Goal: Communication & Community: Participate in discussion

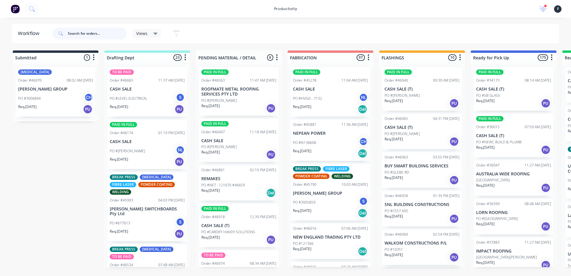
drag, startPoint x: 81, startPoint y: 37, endPoint x: 59, endPoint y: 51, distance: 25.9
click at [81, 37] on input "text" at bounding box center [97, 34] width 59 height 12
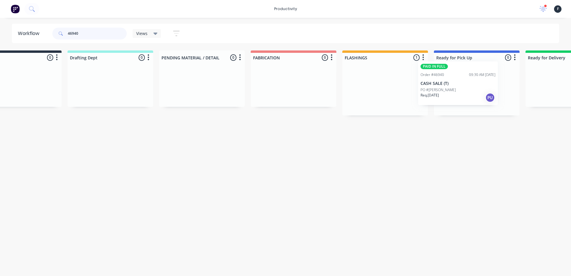
drag, startPoint x: 415, startPoint y: 92, endPoint x: 452, endPoint y: 86, distance: 37.3
click at [452, 86] on div "Submitted 0 Sort By Created date Required date Order number Customer name Most …" at bounding box center [454, 83] width 991 height 65
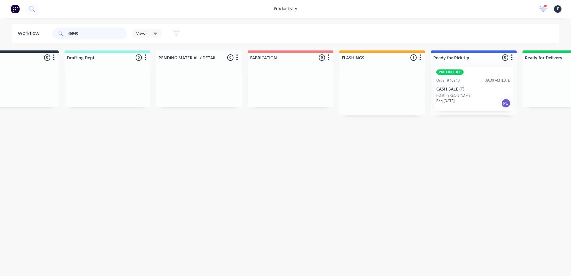
type input "46940"
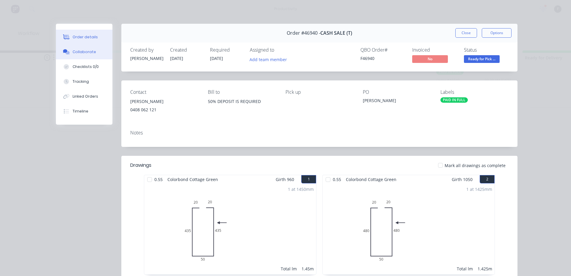
click at [91, 53] on div "Collaborate" at bounding box center [84, 51] width 23 height 5
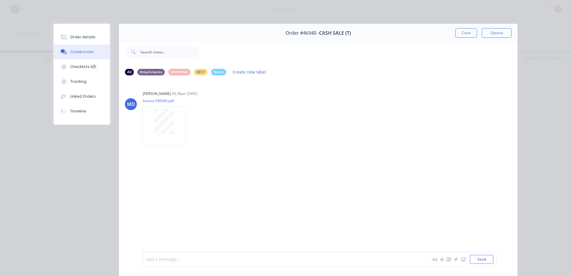
click at [168, 260] on div at bounding box center [276, 260] width 260 height 6
click at [463, 37] on button "Close" at bounding box center [466, 33] width 22 height 10
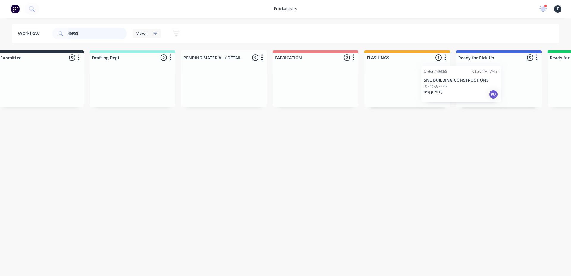
scroll to position [0, 18]
drag, startPoint x: 443, startPoint y: 94, endPoint x: 489, endPoint y: 94, distance: 46.1
click at [489, 94] on div "Submitted 0 Sort By Created date Required date Order number Customer name Most …" at bounding box center [473, 79] width 991 height 57
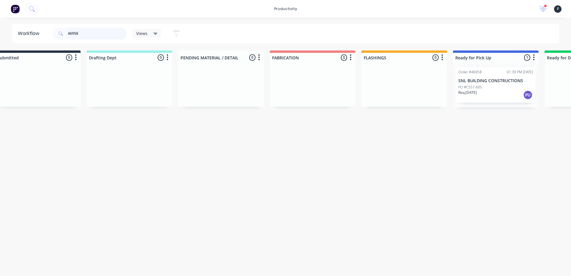
type input "46958"
click at [489, 94] on div "Req. [DATE] PU" at bounding box center [495, 95] width 75 height 10
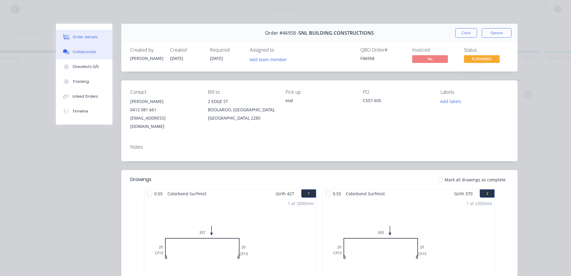
click at [87, 52] on div "Collaborate" at bounding box center [84, 51] width 23 height 5
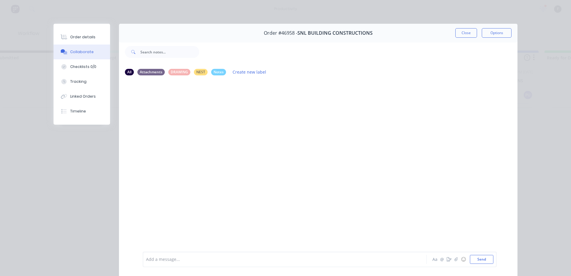
click at [187, 266] on div "Add a message... Aa @ ☺ Send" at bounding box center [320, 259] width 354 height 15
click at [187, 260] on div at bounding box center [276, 260] width 260 height 6
click at [459, 34] on button "Close" at bounding box center [466, 33] width 22 height 10
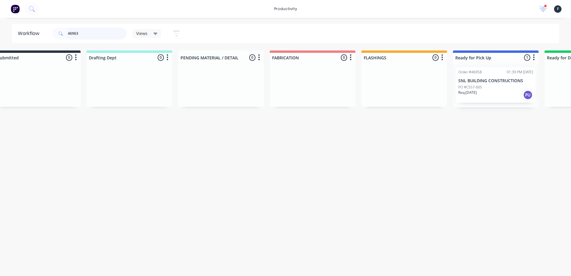
scroll to position [0, 0]
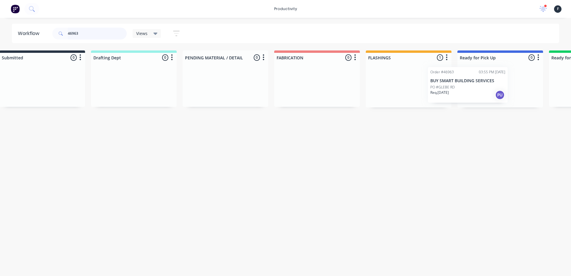
drag, startPoint x: 402, startPoint y: 91, endPoint x: 450, endPoint y: 91, distance: 47.8
click at [450, 91] on div "Submitted 0 Sort By Created date Required date Order number Customer name Most …" at bounding box center [477, 79] width 991 height 57
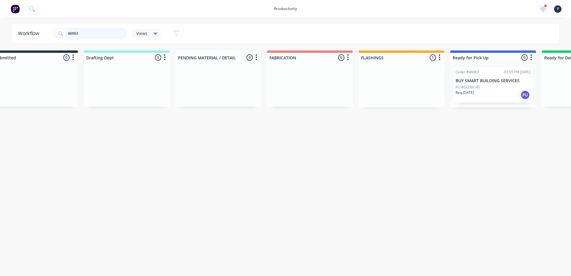
type input "46963"
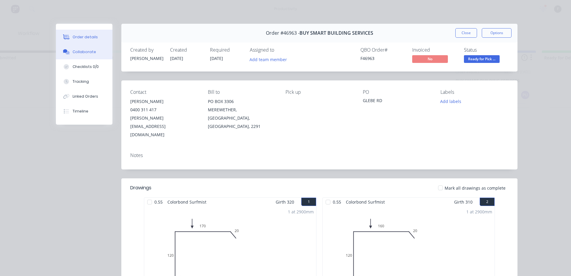
click at [63, 52] on icon at bounding box center [65, 51] width 4 height 4
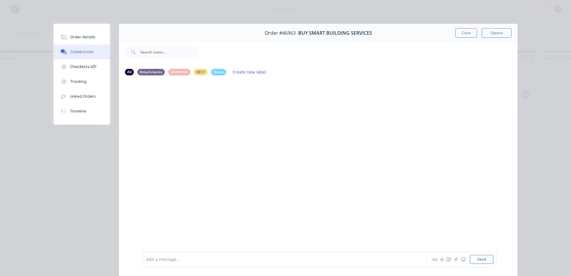
click at [163, 263] on div "Add a message..." at bounding box center [276, 259] width 260 height 9
click at [463, 34] on button "Close" at bounding box center [466, 33] width 22 height 10
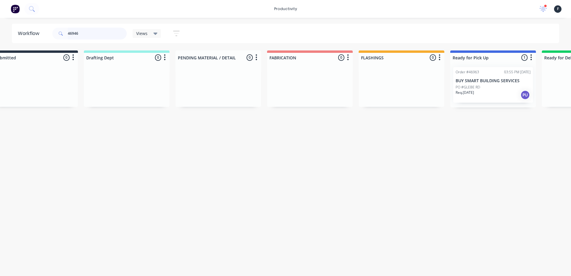
scroll to position [0, 0]
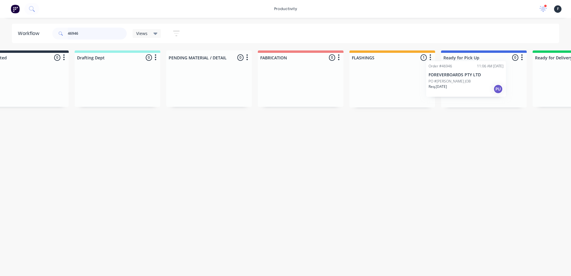
drag, startPoint x: 397, startPoint y: 96, endPoint x: 444, endPoint y: 90, distance: 46.7
click at [444, 90] on div "Submitted 0 Sort By Created date Required date Order number Customer name Most …" at bounding box center [461, 79] width 991 height 57
type input "46946"
click at [471, 90] on div "Req. [DATE] PU" at bounding box center [482, 95] width 75 height 10
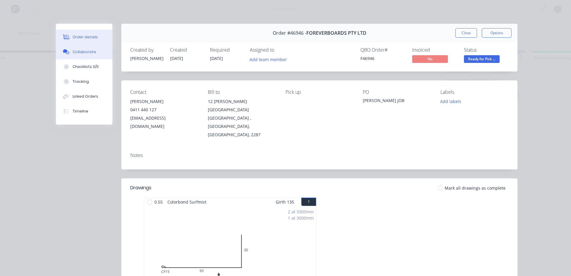
click at [94, 48] on button "Collaborate" at bounding box center [84, 52] width 56 height 15
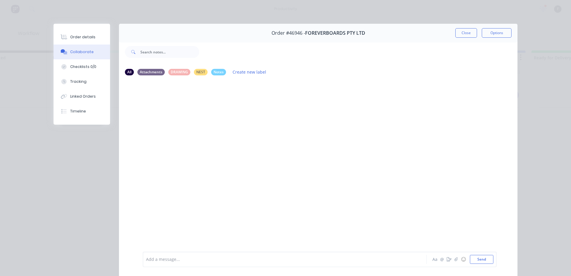
click at [178, 260] on div at bounding box center [276, 260] width 260 height 6
